Goal: Task Accomplishment & Management: Use online tool/utility

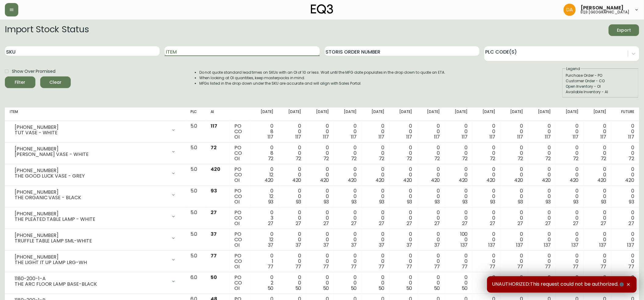
click at [226, 48] on input "Item" at bounding box center [242, 51] width 155 height 10
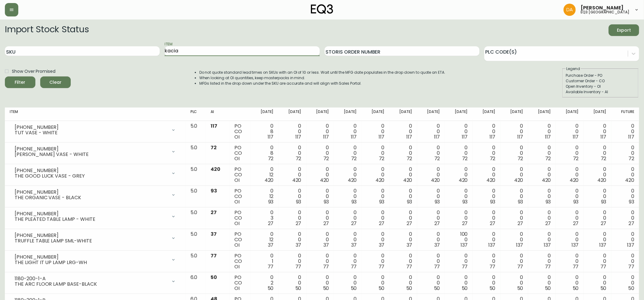
type input "kacia"
click at [5, 77] on button "Filter" at bounding box center [20, 83] width 31 height 12
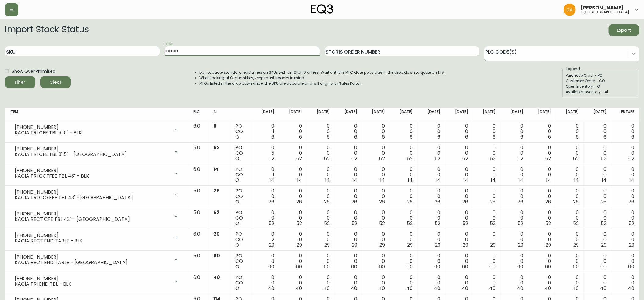
click at [633, 54] on icon at bounding box center [634, 54] width 6 height 6
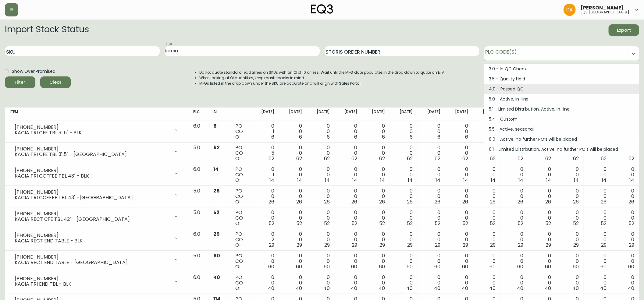
scroll to position [68, 0]
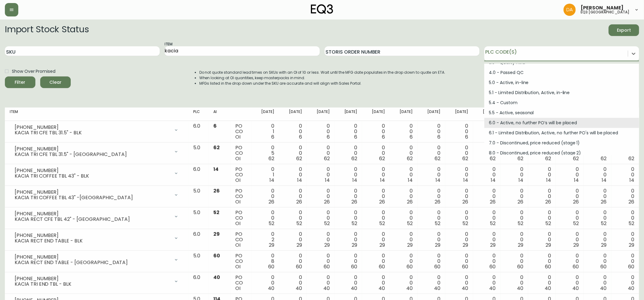
click at [521, 125] on div "6.0 - Active, no further PO’s will be placed" at bounding box center [562, 123] width 155 height 10
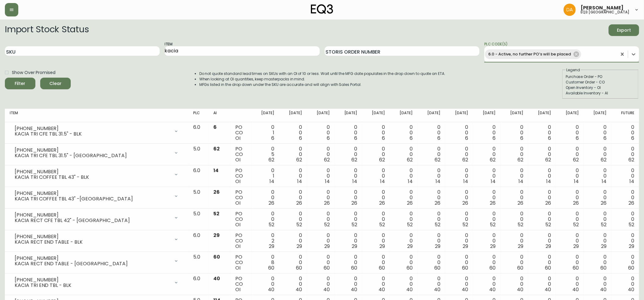
click at [622, 27] on span "Export" at bounding box center [624, 31] width 21 height 8
click at [470, 49] on input "Storis Order Number" at bounding box center [402, 51] width 155 height 10
click at [5, 78] on button "Filter" at bounding box center [20, 84] width 31 height 12
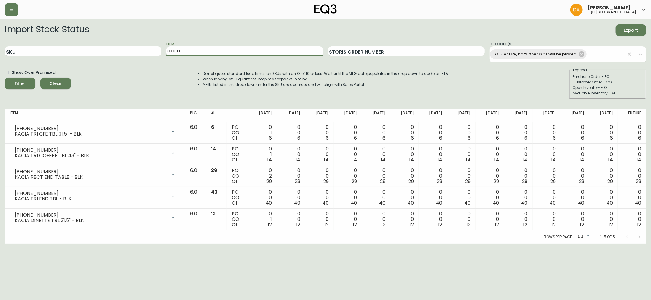
click at [188, 51] on input "kacia" at bounding box center [244, 51] width 156 height 10
click at [580, 56] on icon at bounding box center [580, 54] width 5 height 5
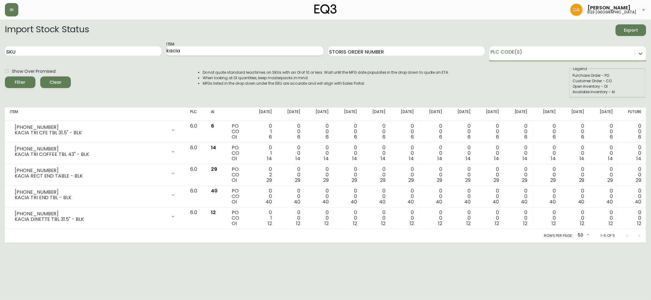
click at [188, 52] on input "kacia" at bounding box center [244, 51] width 156 height 10
click at [5, 77] on button "Filter" at bounding box center [20, 83] width 31 height 12
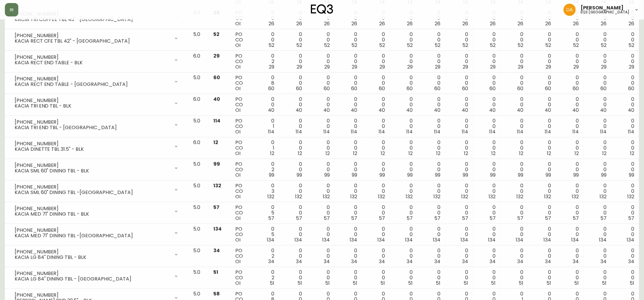
scroll to position [160, 0]
